Goal: Transaction & Acquisition: Download file/media

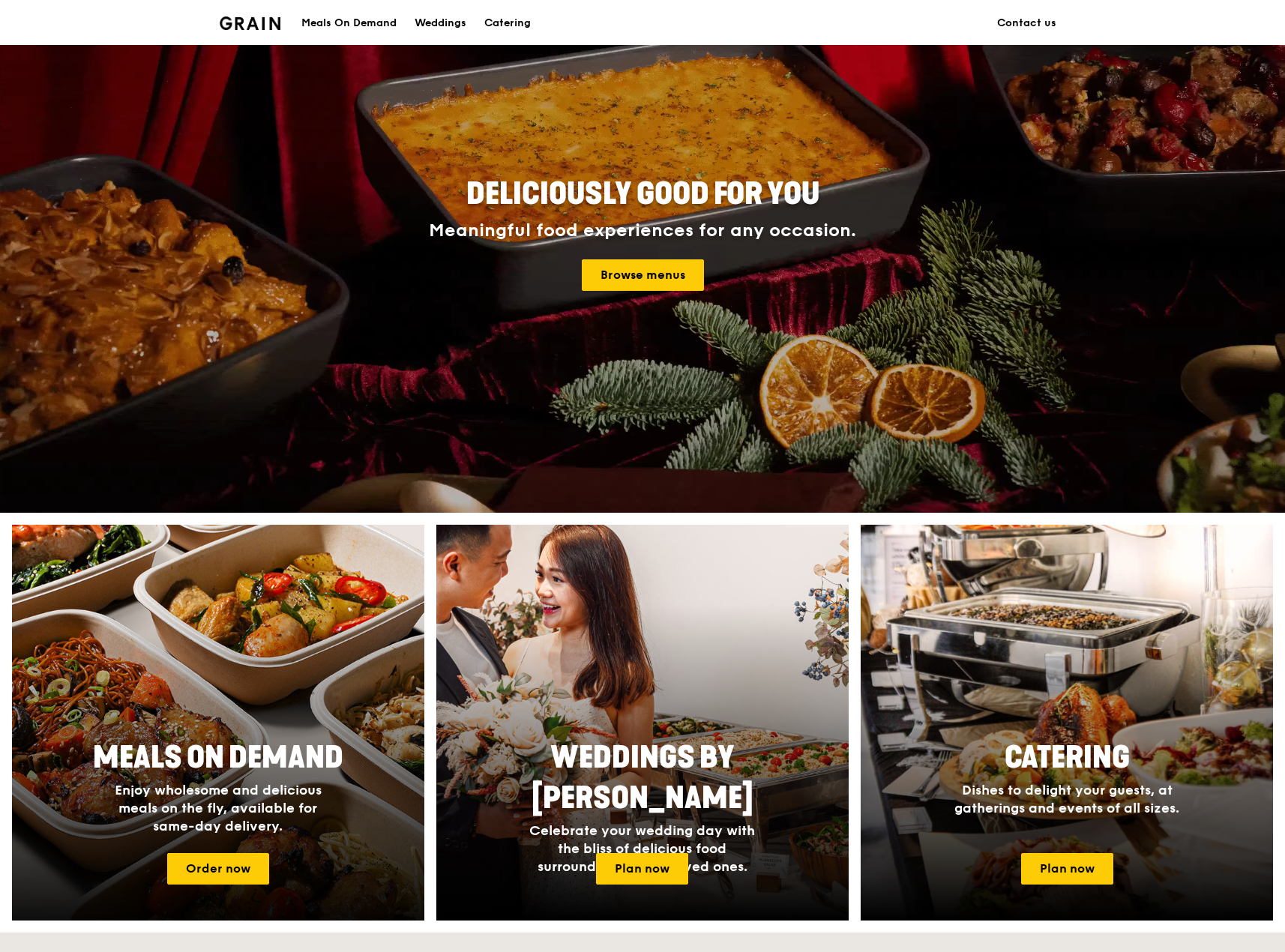
scroll to position [150, 0]
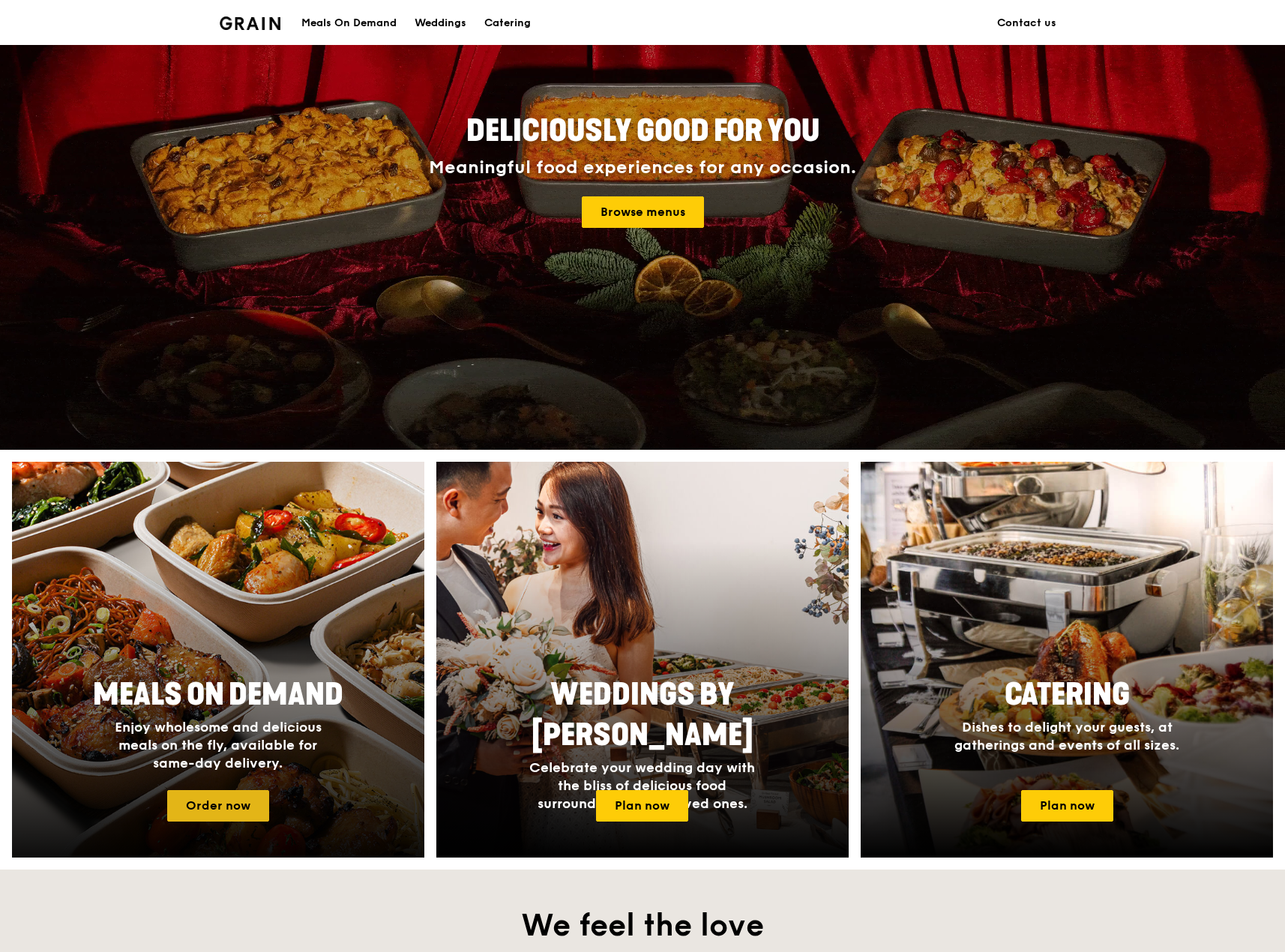
click at [244, 815] on link "Order now" at bounding box center [218, 806] width 102 height 32
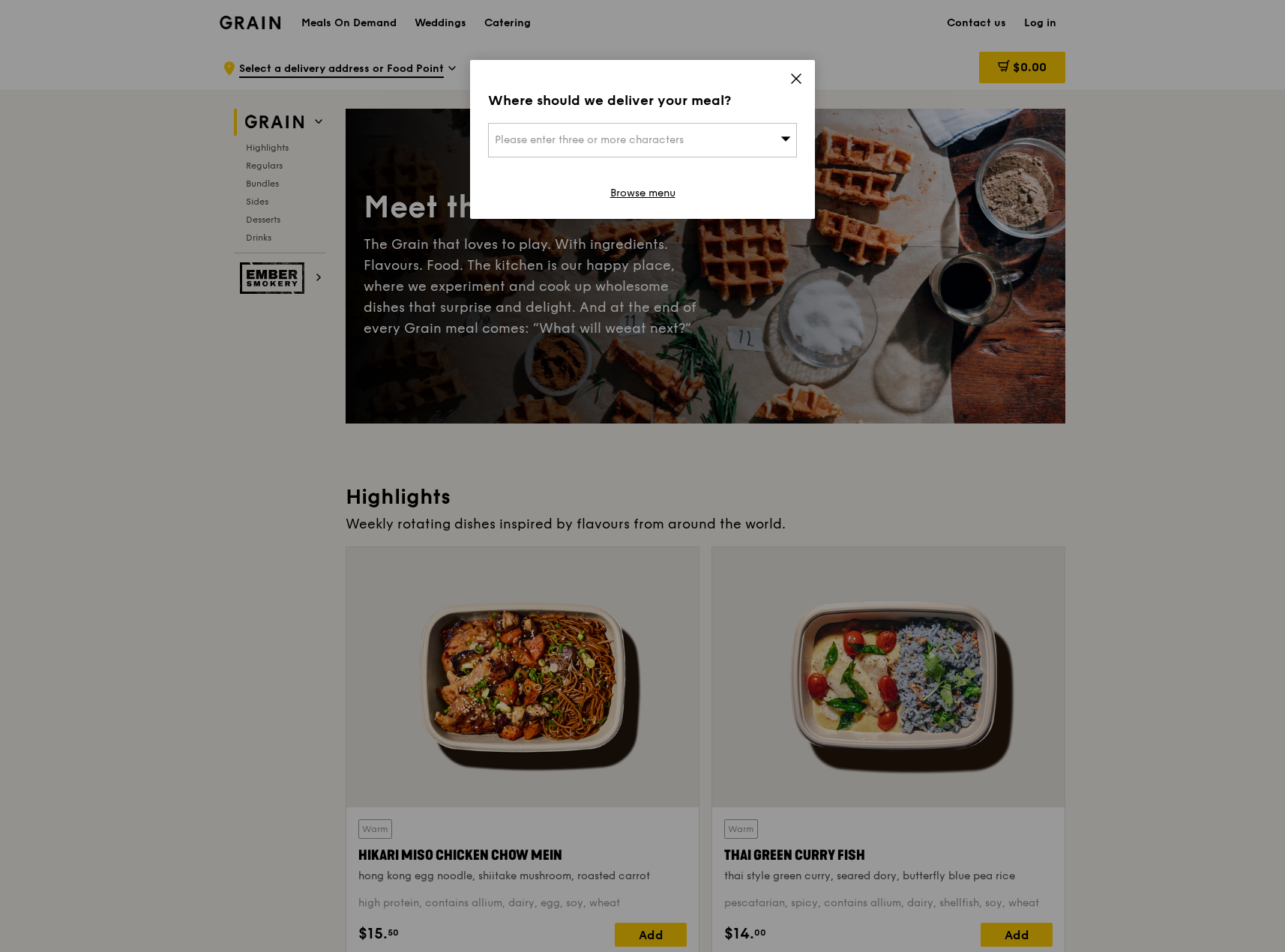
click at [793, 82] on icon at bounding box center [796, 78] width 9 height 9
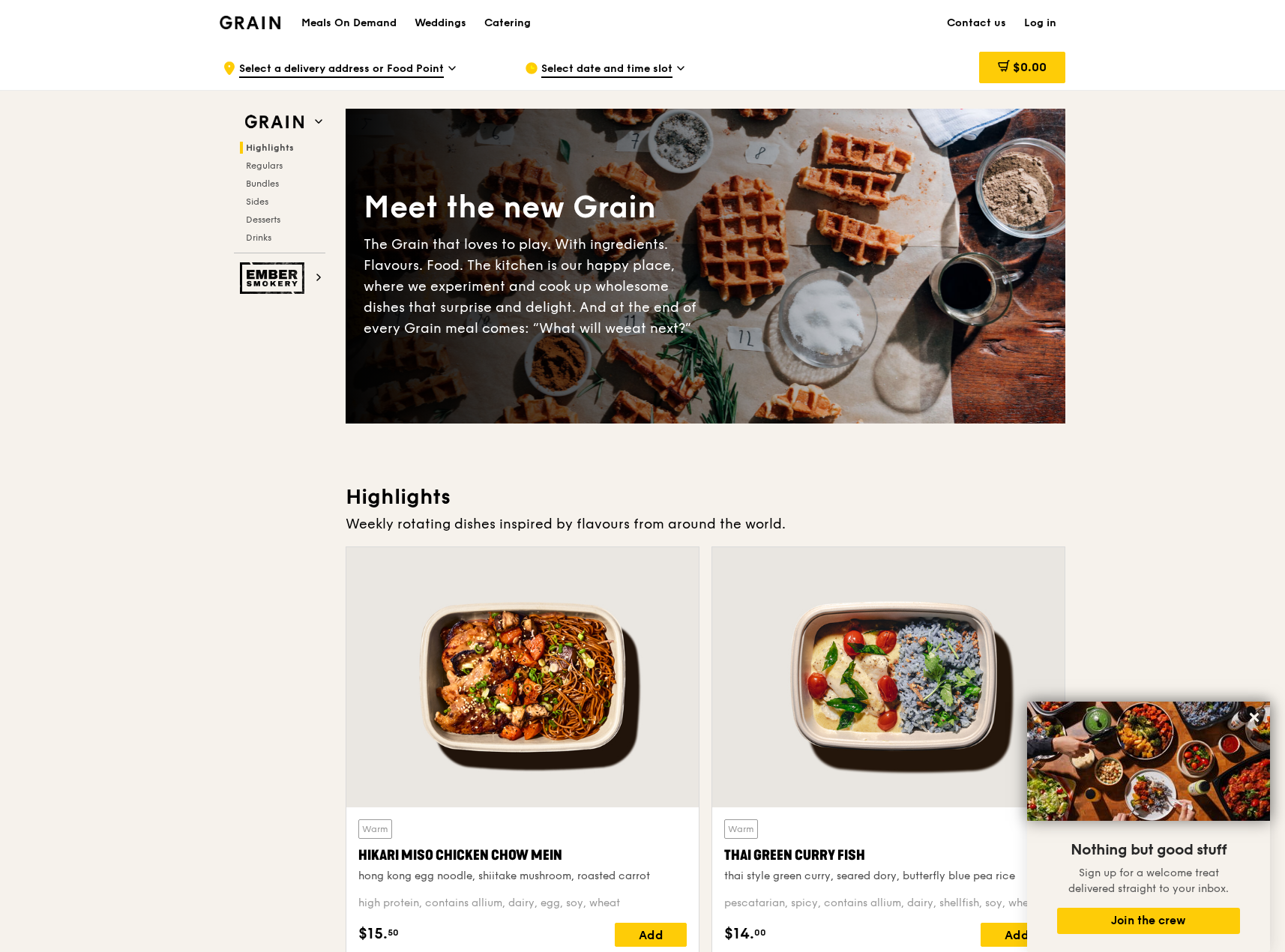
click at [361, 27] on h1 "Meals On Demand" at bounding box center [349, 23] width 95 height 15
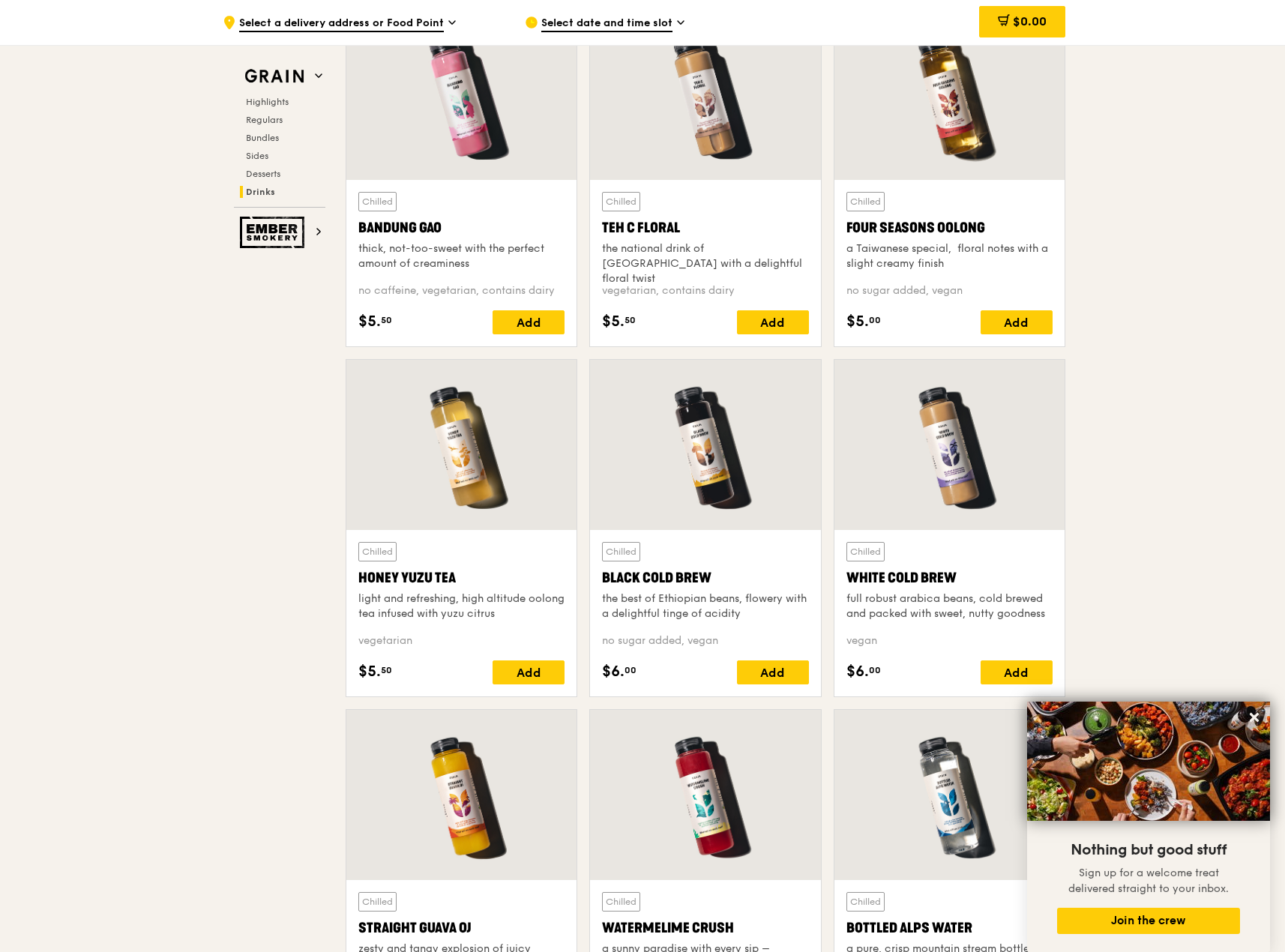
scroll to position [5473, 0]
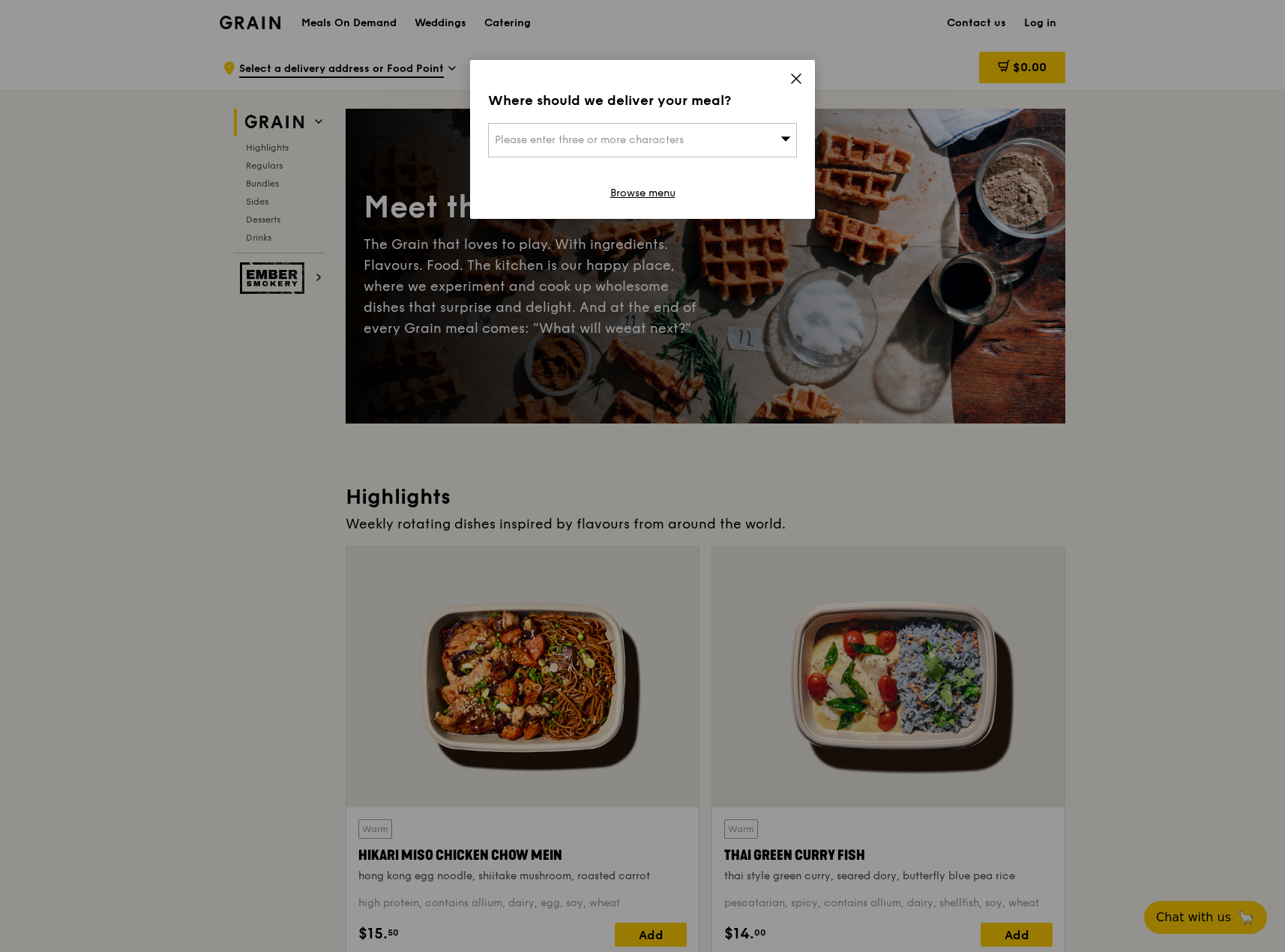
click at [753, 145] on div "Please enter three or more characters" at bounding box center [642, 140] width 309 height 34
drag, startPoint x: 792, startPoint y: 73, endPoint x: 628, endPoint y: 86, distance: 164.5
click at [696, 97] on div "Where should we deliver your meal? Please enter three or more characters Please…" at bounding box center [642, 139] width 345 height 159
click at [650, 186] on link "Browse menu" at bounding box center [642, 193] width 65 height 15
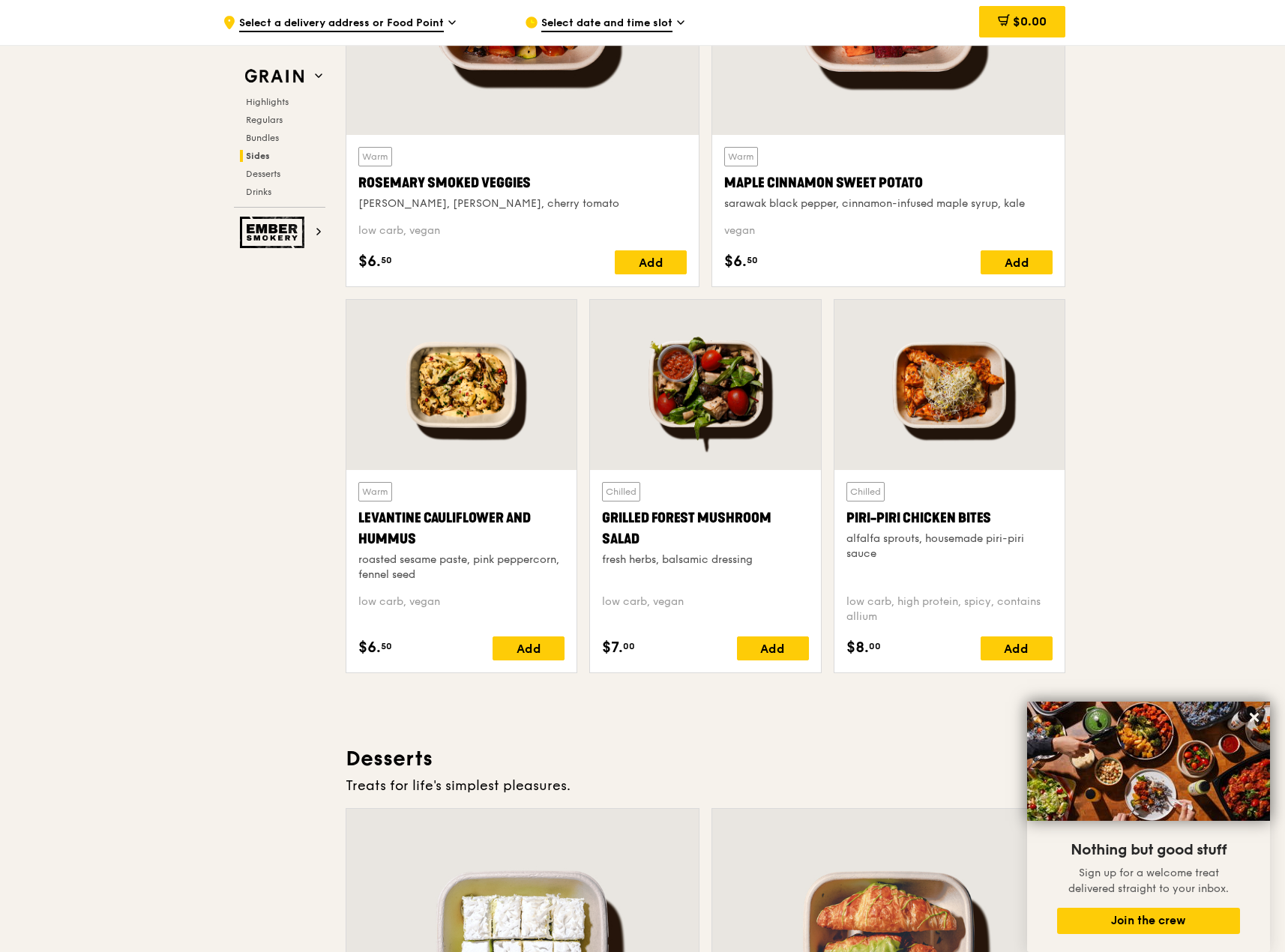
scroll to position [3824, 0]
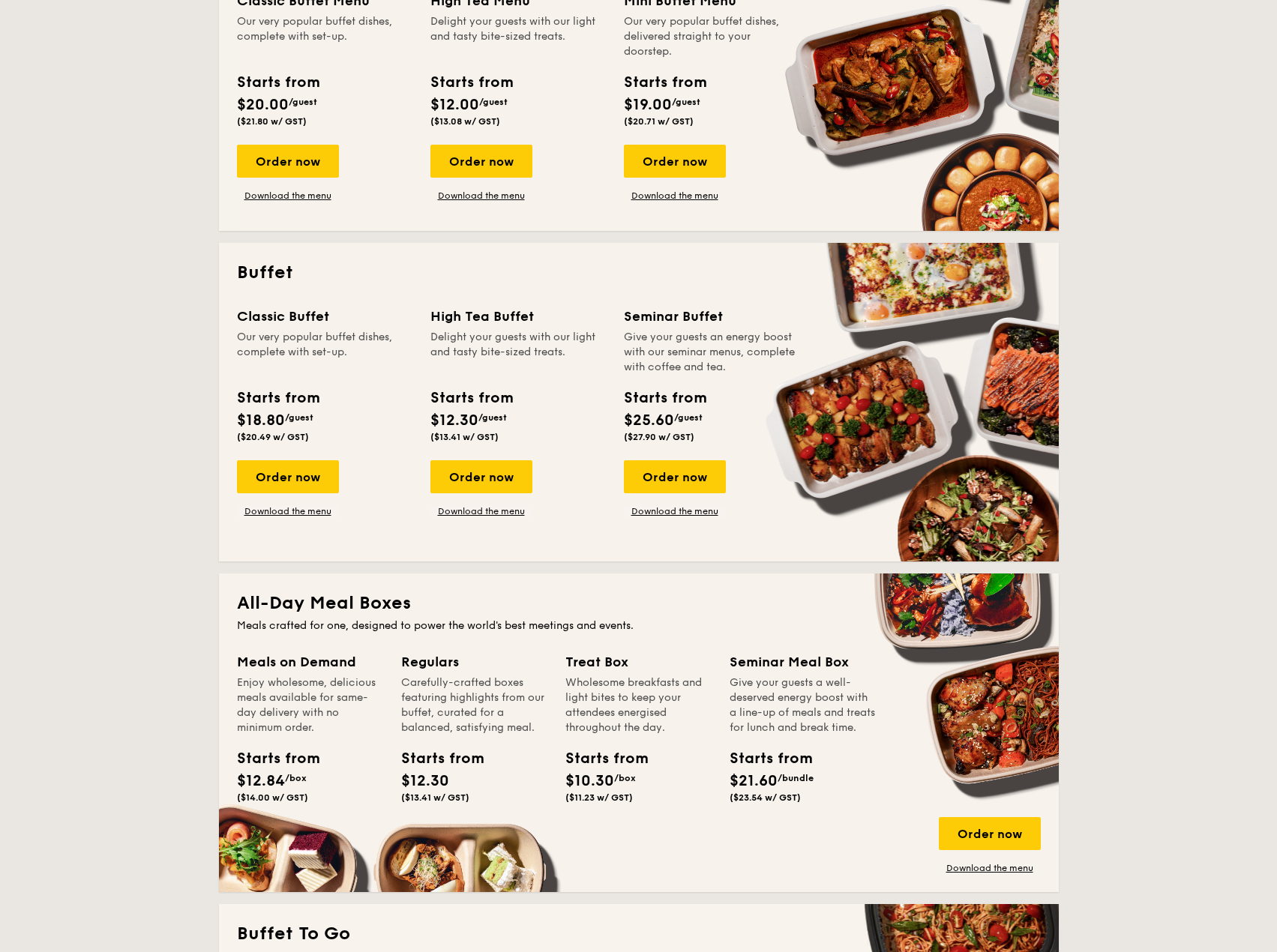
scroll to position [600, 0]
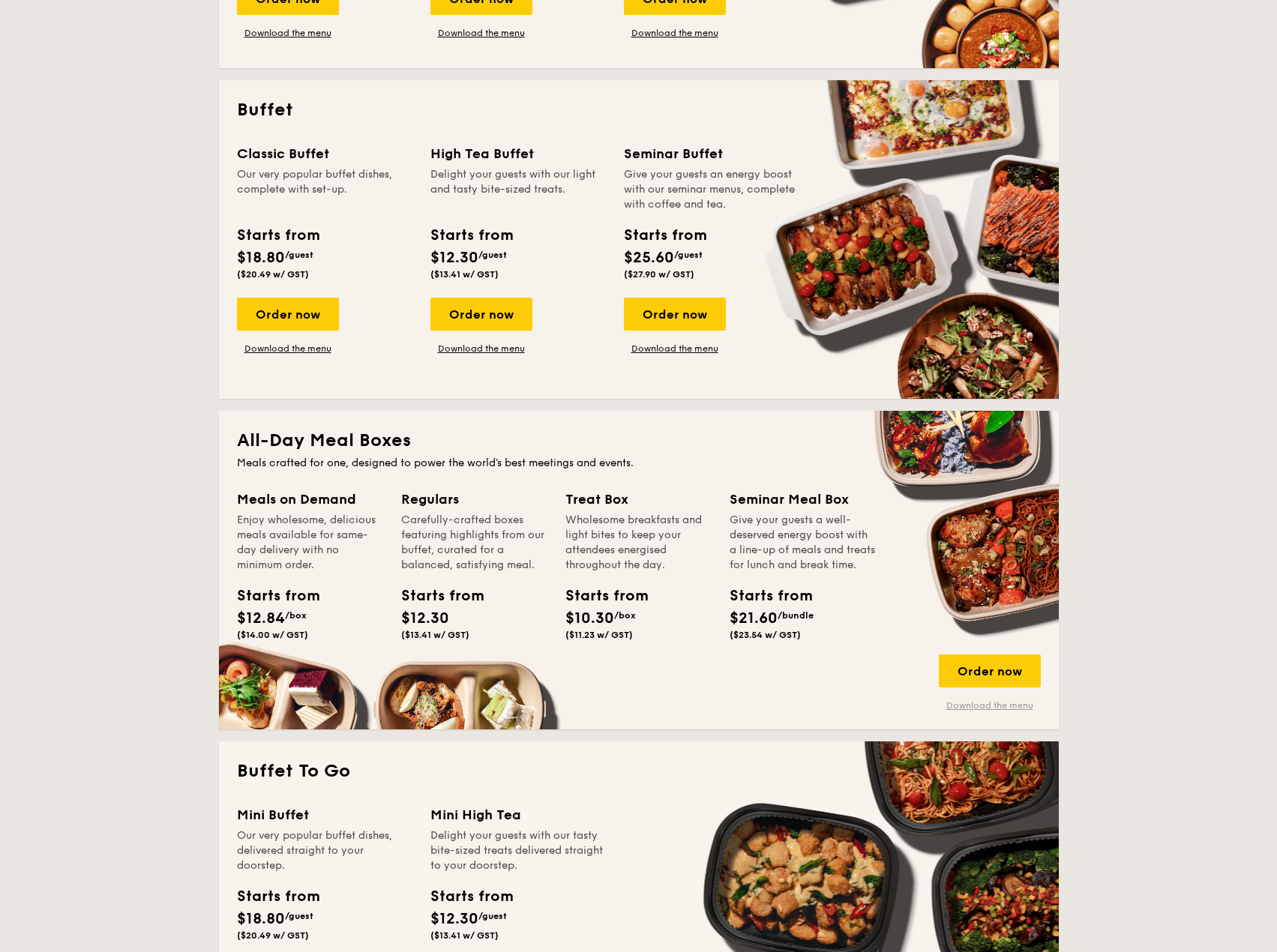
click at [987, 706] on link "Download the menu" at bounding box center [990, 706] width 102 height 12
